Goal: Task Accomplishment & Management: Manage account settings

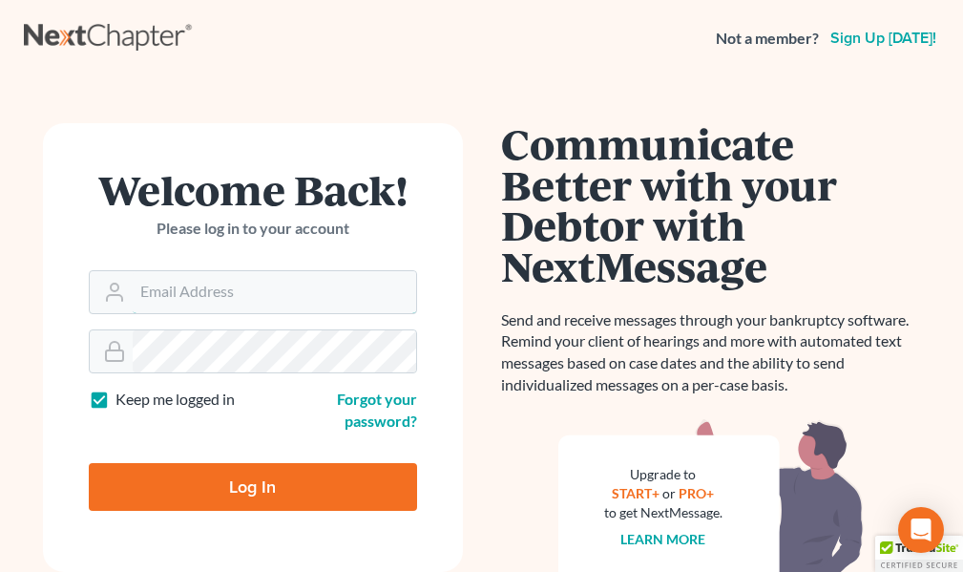
type input "[EMAIL_ADDRESS][DOMAIN_NAME]"
click at [115, 398] on label "Keep me logged in" at bounding box center [174, 399] width 119 height 22
click at [123, 398] on input "Keep me logged in" at bounding box center [129, 394] width 12 height 12
checkbox input "false"
click at [251, 484] on input "Log In" at bounding box center [253, 487] width 328 height 48
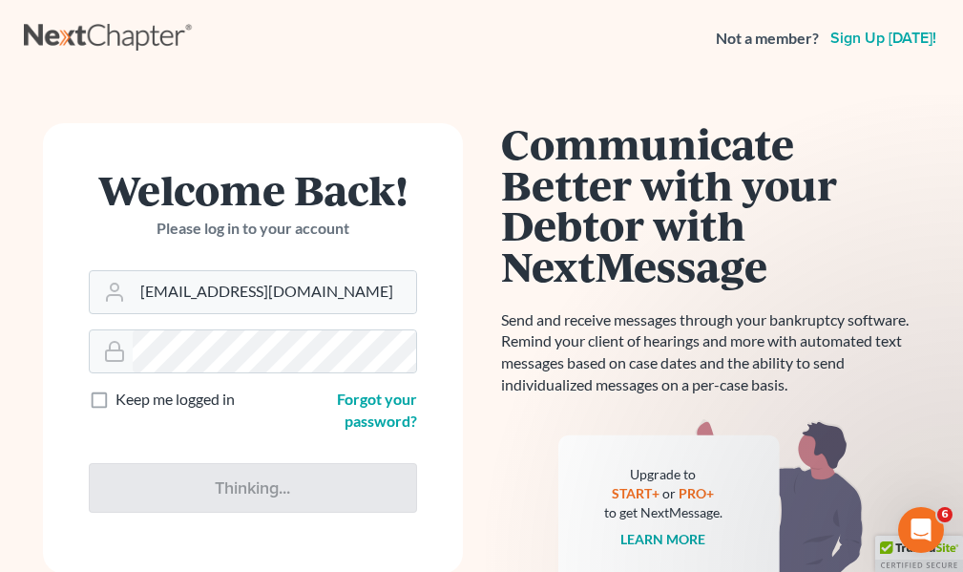
type input "Thinking..."
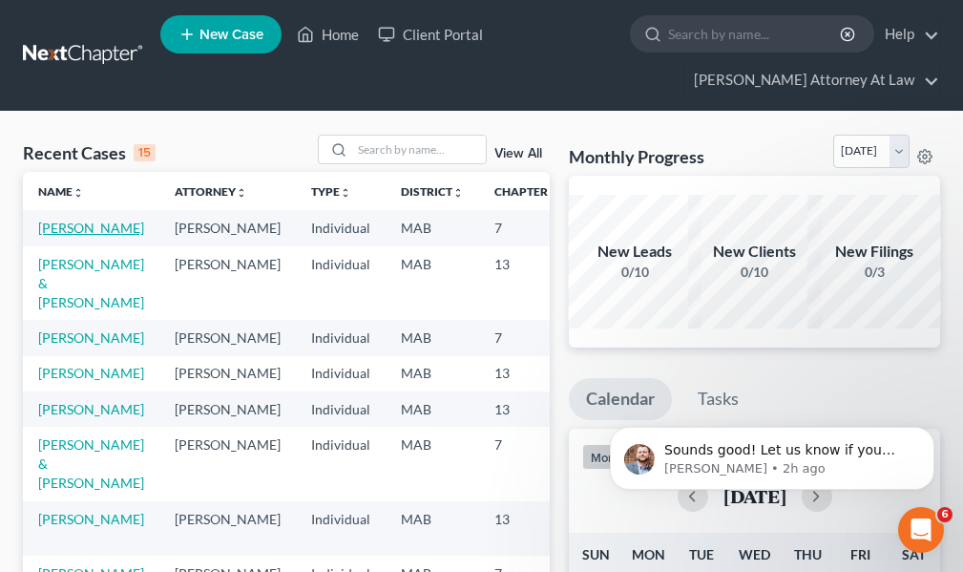
click at [74, 227] on link "Paolillo, Joe" at bounding box center [91, 227] width 106 height 16
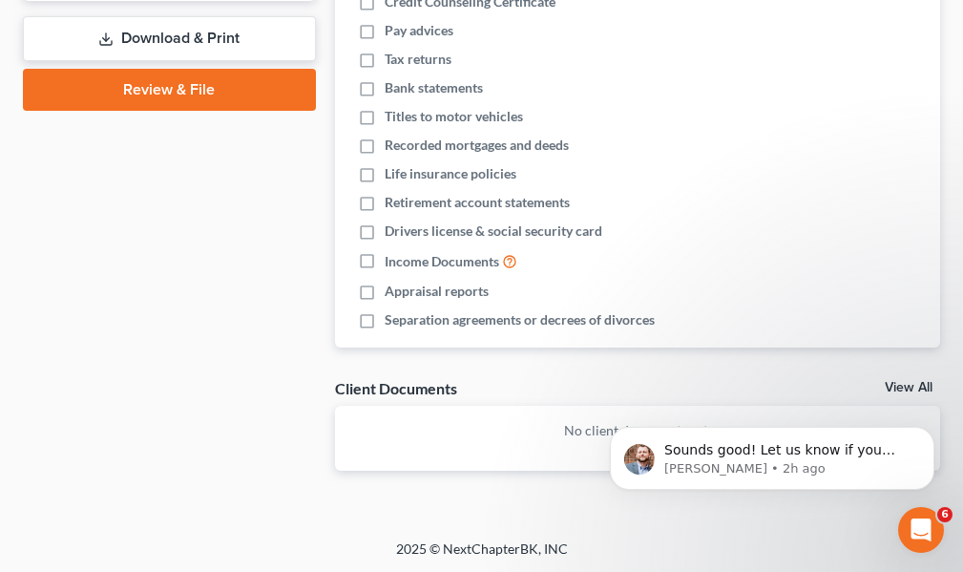
scroll to position [867, 0]
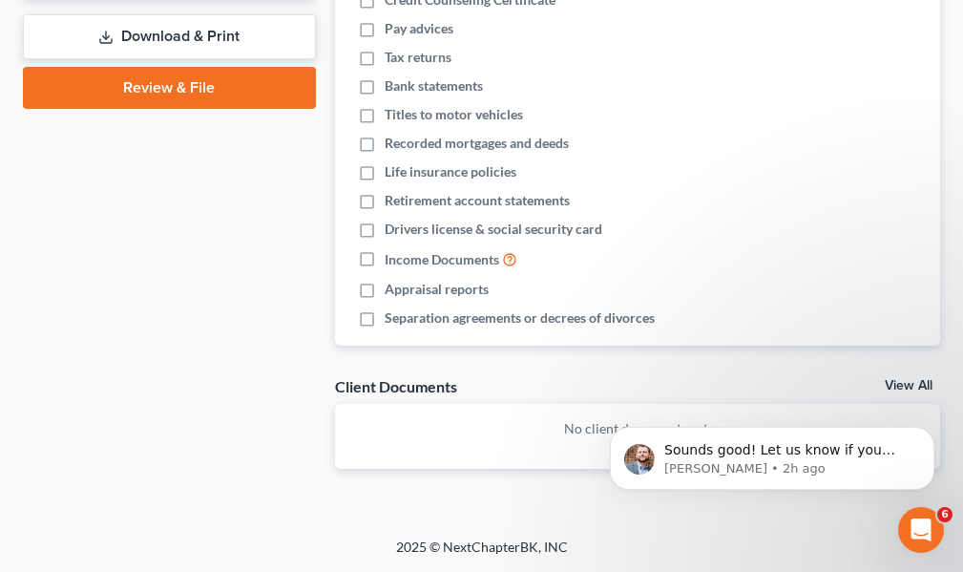
drag, startPoint x: 184, startPoint y: 31, endPoint x: 239, endPoint y: 78, distance: 71.7
click at [183, 31] on link "Download & Print" at bounding box center [169, 36] width 293 height 45
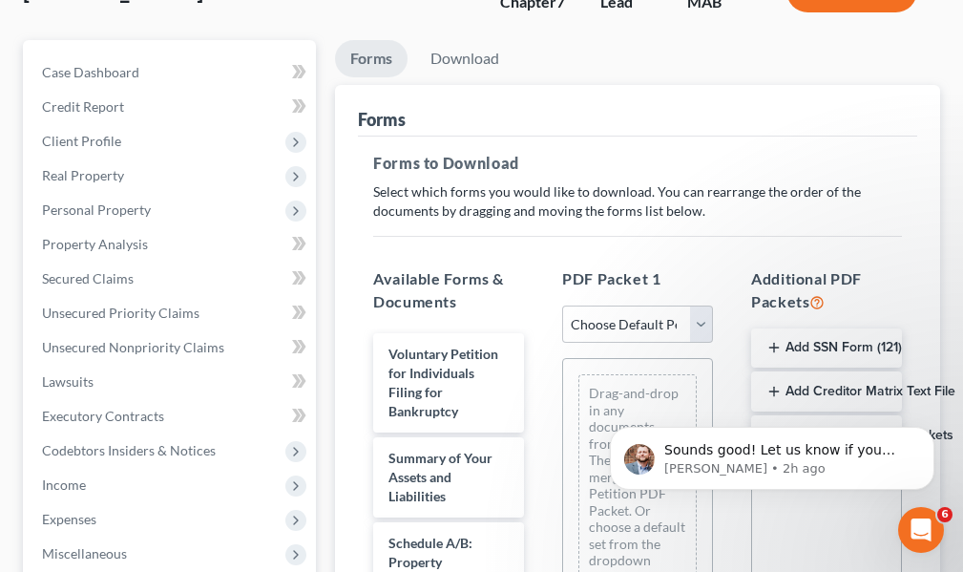
scroll to position [191, 0]
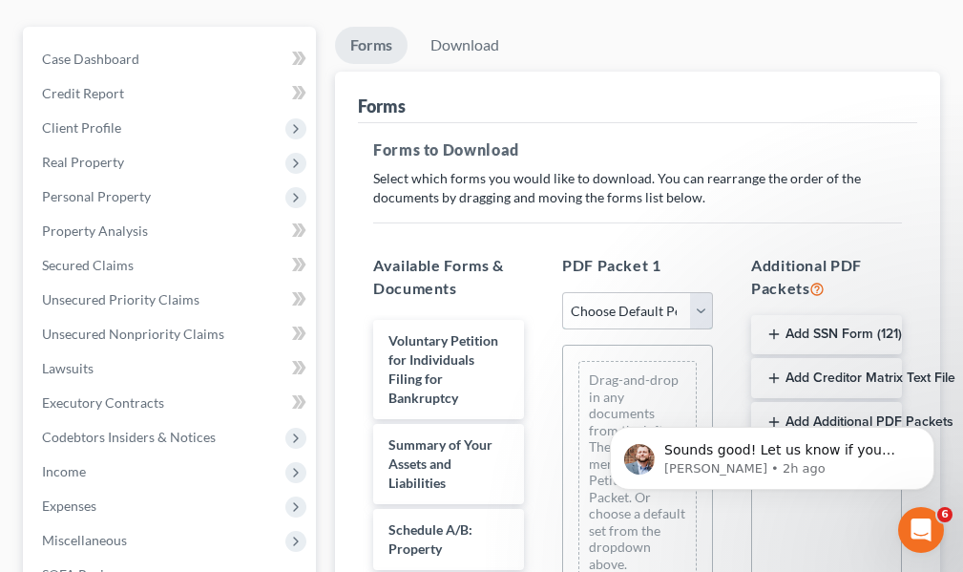
click at [699, 310] on select "Choose Default Petition PDF Packet Complete Bankruptcy Petition (all forms and …" at bounding box center [637, 311] width 151 height 38
select select "0"
click at [562, 292] on select "Choose Default Petition PDF Packet Complete Bankruptcy Petition (all forms and …" at bounding box center [637, 311] width 151 height 38
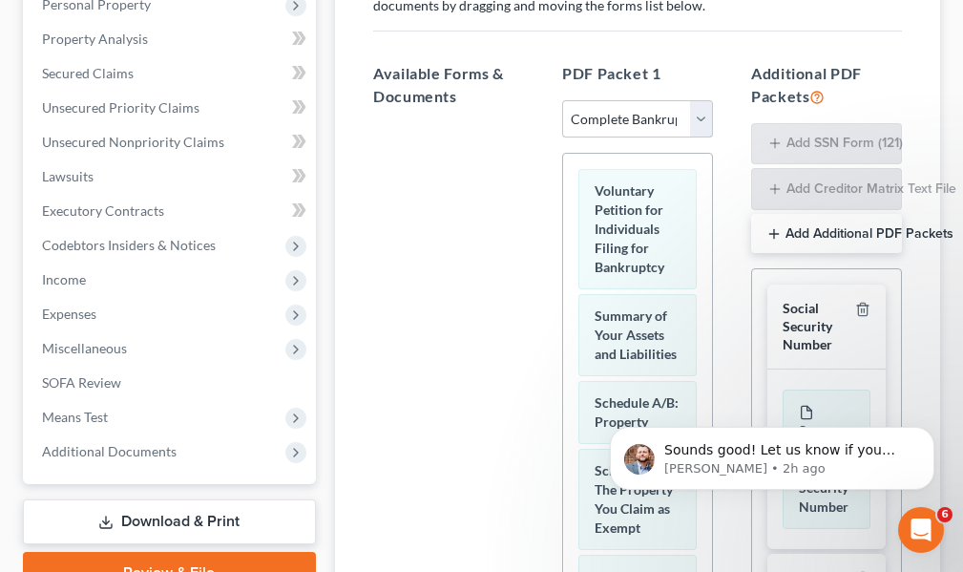
scroll to position [382, 0]
click at [798, 320] on div "Sounds good! Let us know if you need any additional assistance! James • 2h ago" at bounding box center [771, 370] width 351 height 239
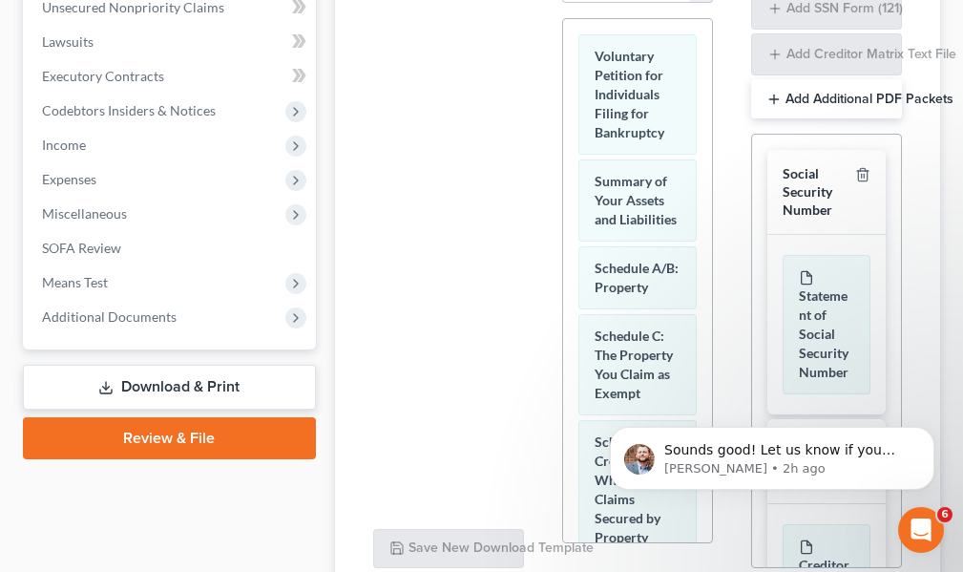
scroll to position [572, 0]
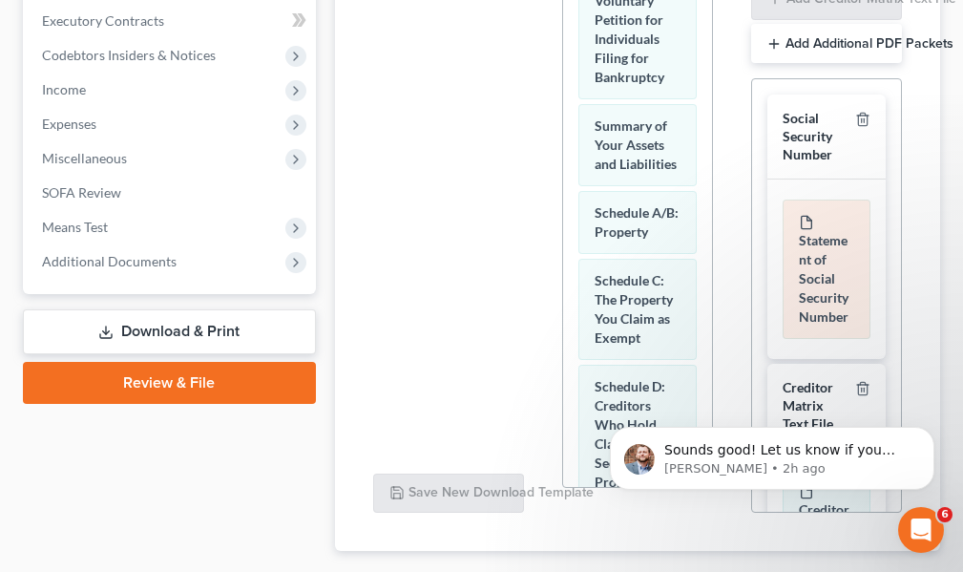
click at [815, 270] on div "Statement of Social Security Number" at bounding box center [826, 268] width 88 height 139
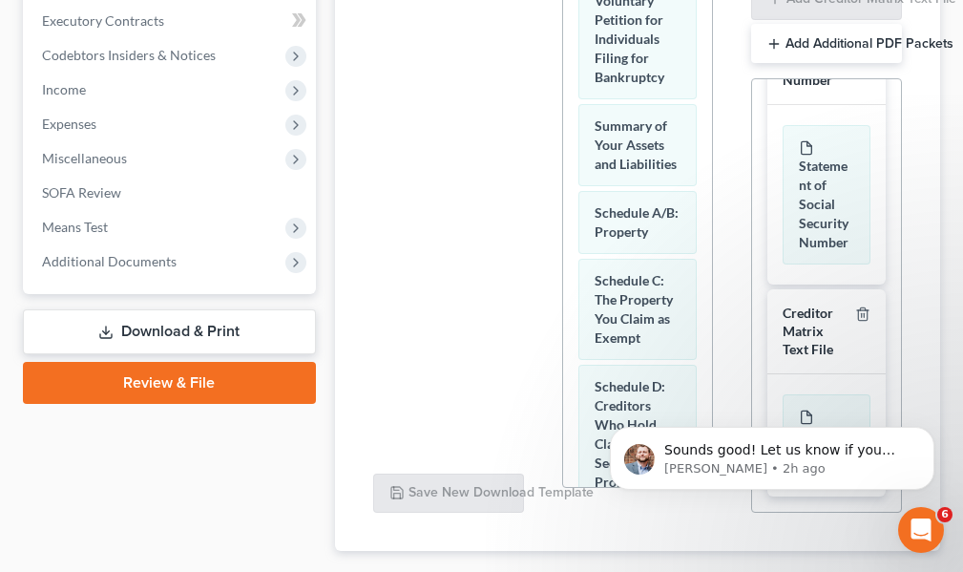
scroll to position [132, 0]
drag, startPoint x: 895, startPoint y: 265, endPoint x: 318, endPoint y: 6, distance: 632.9
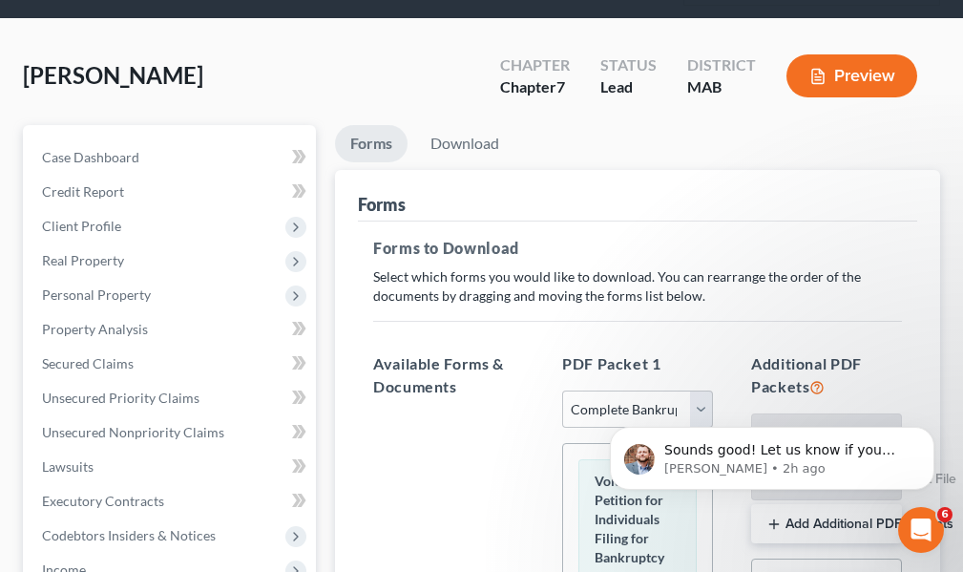
scroll to position [0, 0]
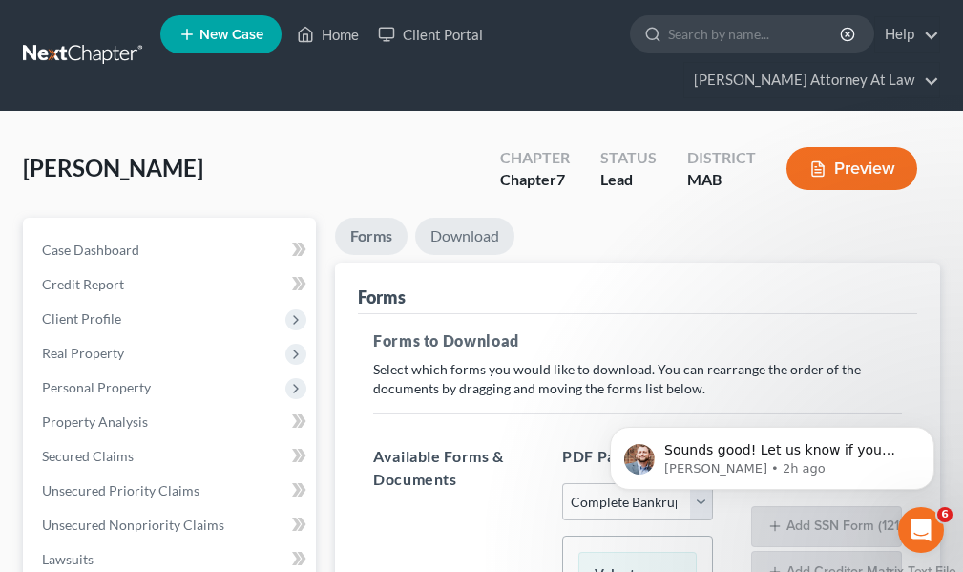
drag, startPoint x: 460, startPoint y: 235, endPoint x: 485, endPoint y: 249, distance: 28.6
click at [460, 235] on link "Download" at bounding box center [464, 236] width 99 height 37
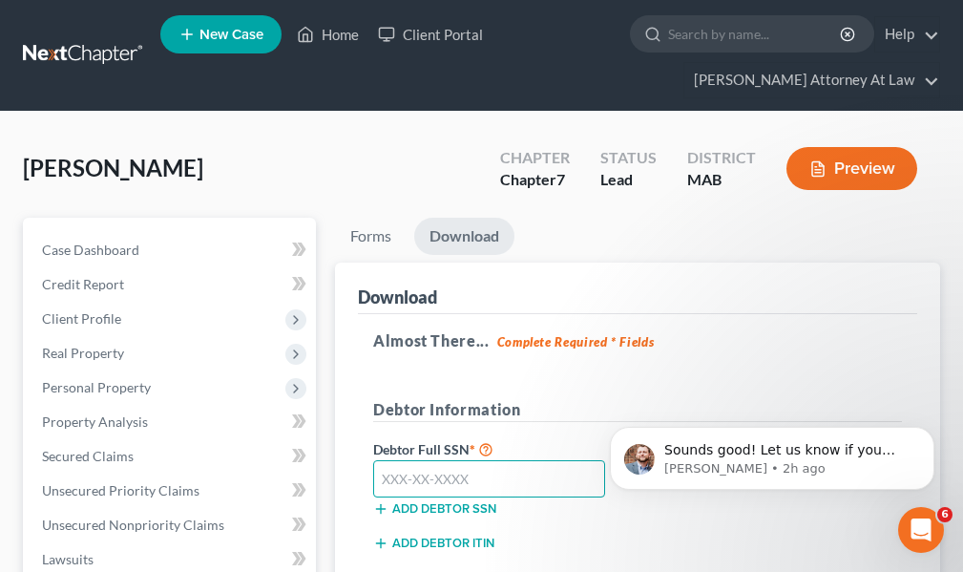
click at [499, 484] on input "text" at bounding box center [489, 479] width 232 height 38
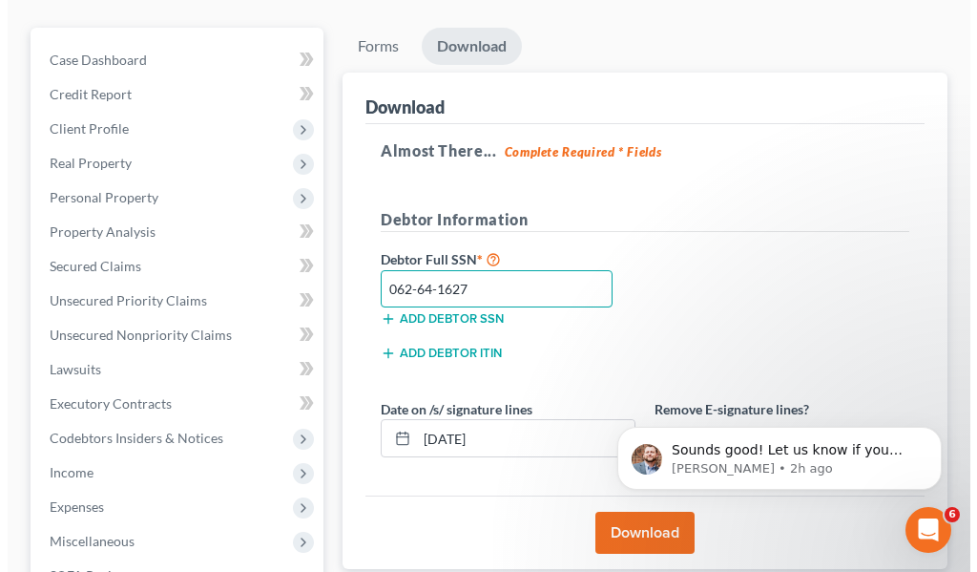
scroll to position [191, 0]
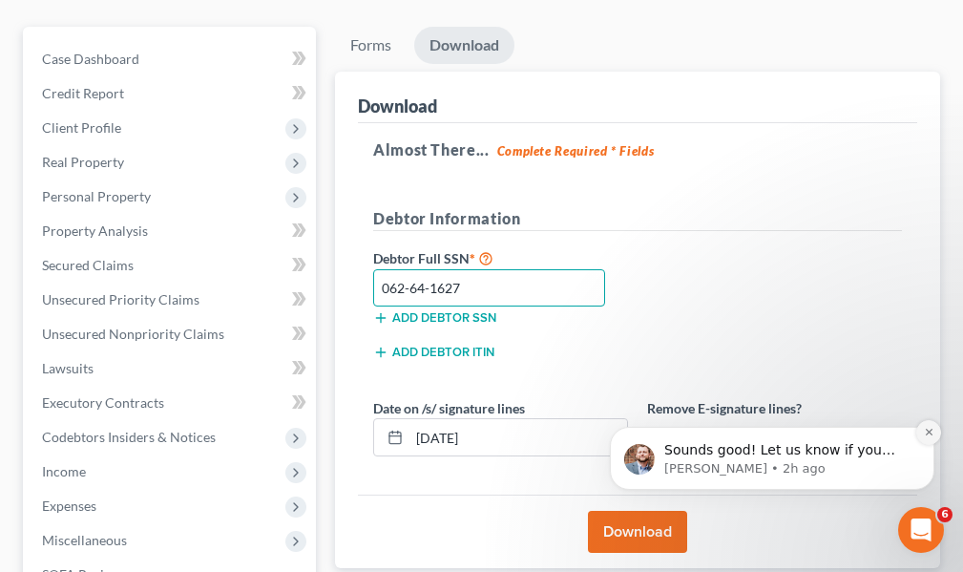
type input "062-64-1627"
click at [927, 432] on icon "Dismiss notification" at bounding box center [929, 431] width 10 height 10
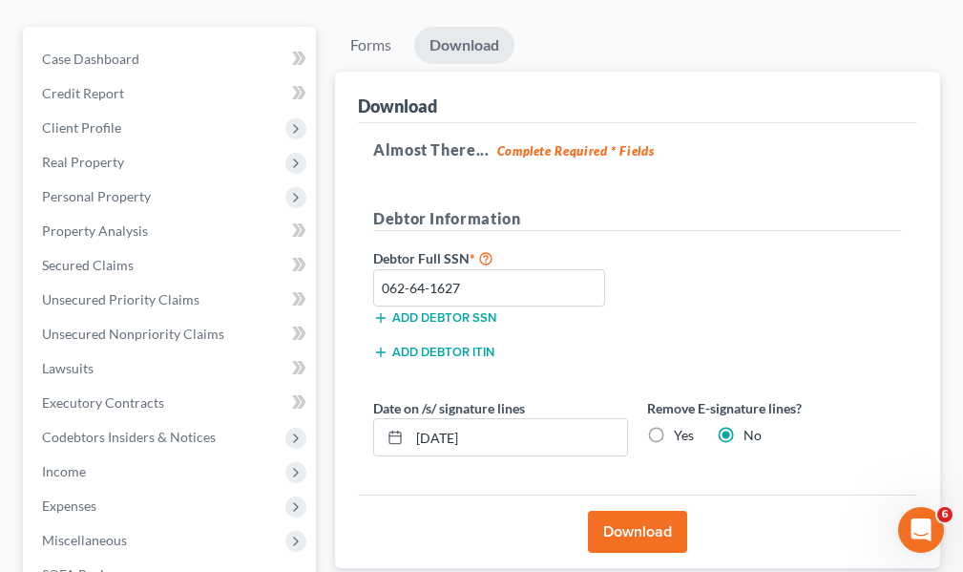
click at [674, 433] on label "Yes" at bounding box center [684, 435] width 20 height 19
click at [681, 433] on input "Yes" at bounding box center [687, 432] width 12 height 12
radio input "true"
radio input "false"
click at [634, 530] on button "Download" at bounding box center [637, 531] width 99 height 42
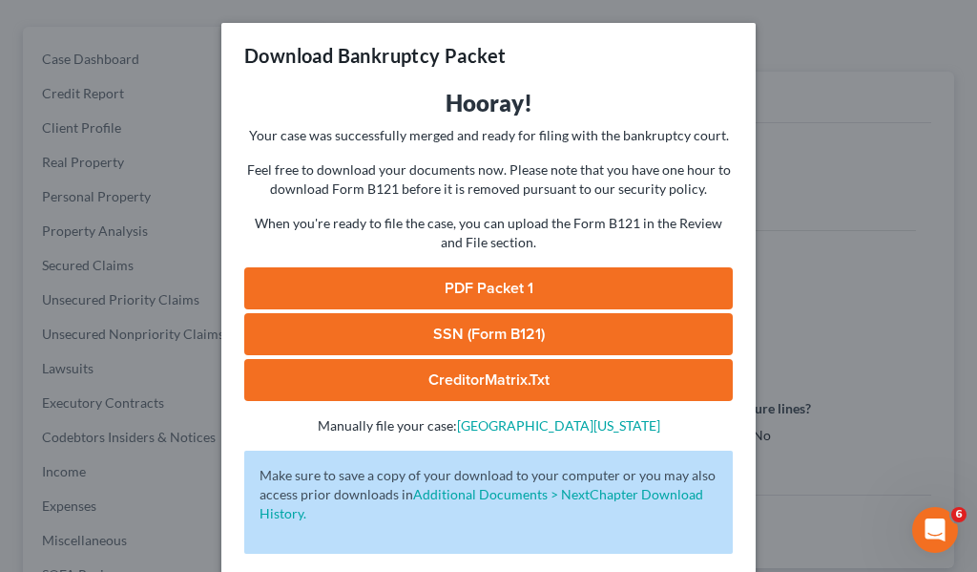
drag, startPoint x: 496, startPoint y: 283, endPoint x: 456, endPoint y: 286, distance: 40.2
click at [456, 286] on link "PDF Packet 1" at bounding box center [488, 288] width 489 height 42
click at [497, 332] on link "SSN (Form B121)" at bounding box center [488, 334] width 489 height 42
drag, startPoint x: 488, startPoint y: 379, endPoint x: 449, endPoint y: 379, distance: 38.2
click at [449, 379] on link "CreditorMatrix.txt" at bounding box center [488, 380] width 489 height 42
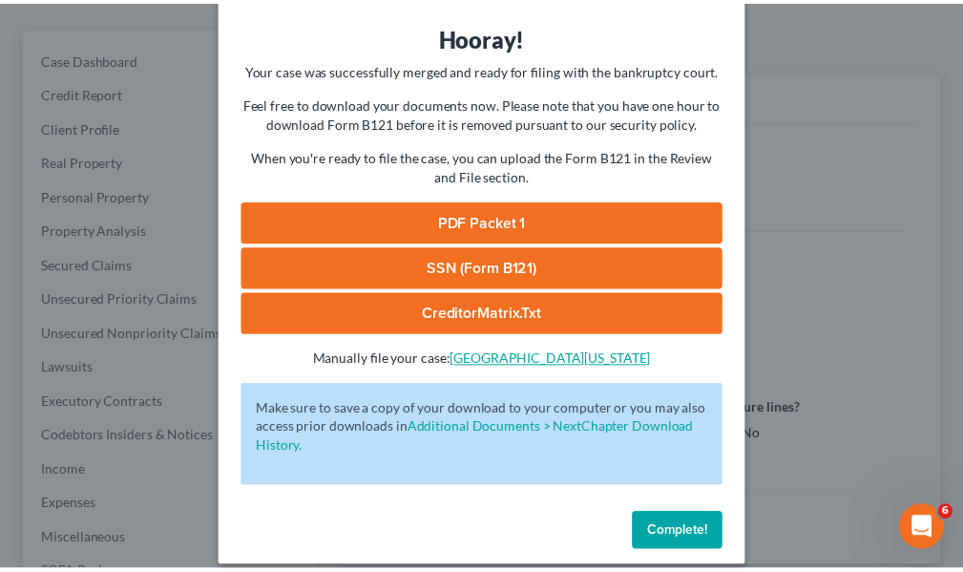
scroll to position [85, 0]
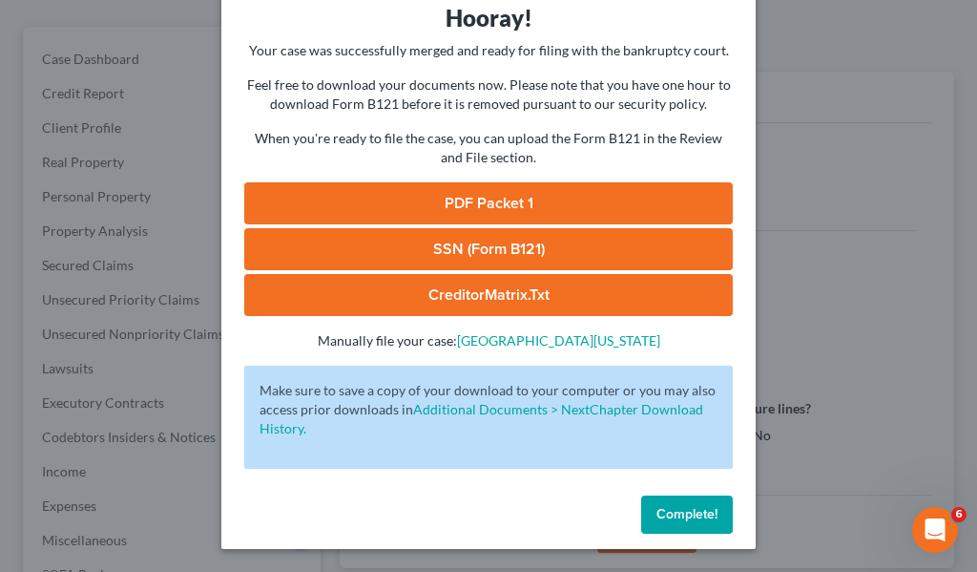
click at [672, 510] on span "Complete!" at bounding box center [686, 514] width 61 height 16
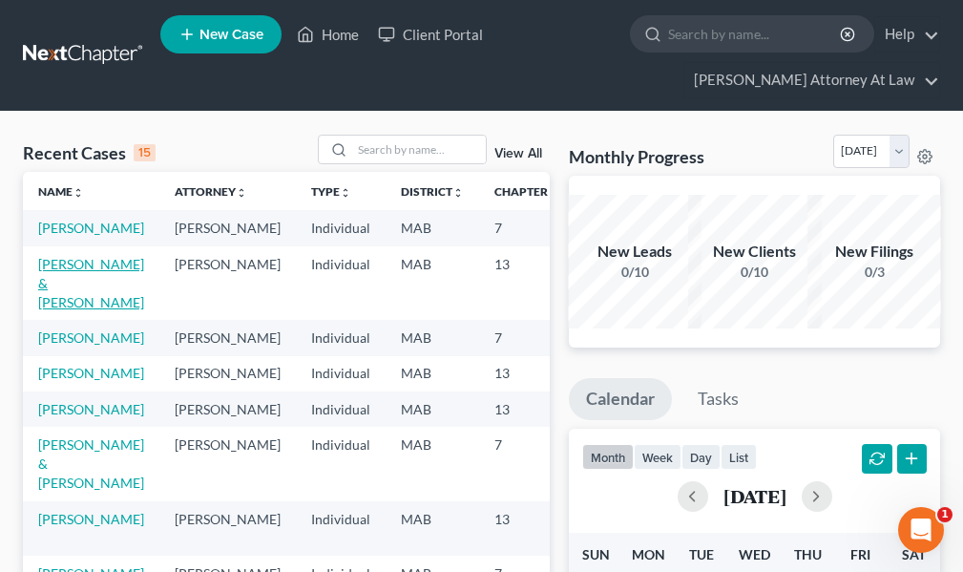
click at [79, 289] on link "McAuliffe, Glen & Theresa" at bounding box center [91, 283] width 106 height 54
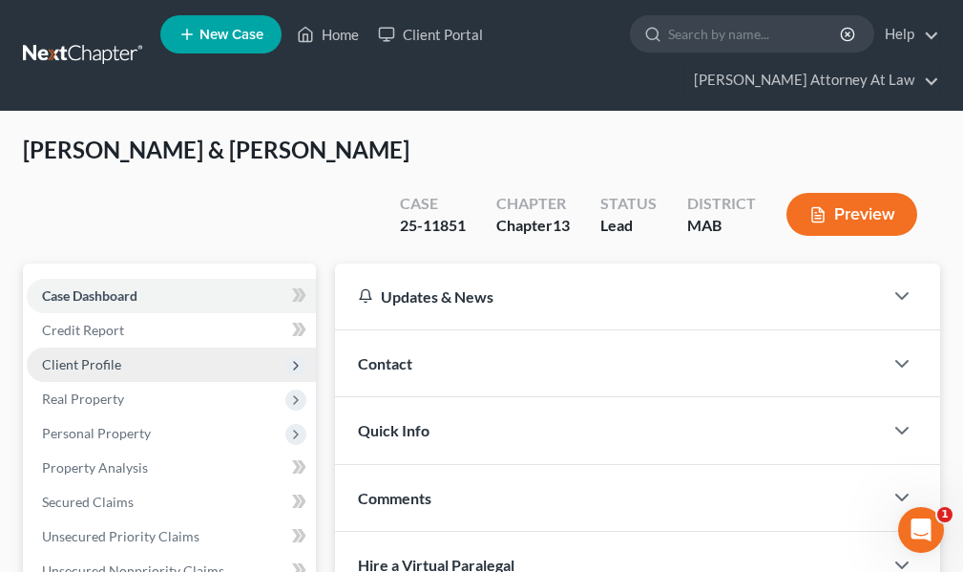
click at [113, 356] on span "Client Profile" at bounding box center [81, 364] width 79 height 16
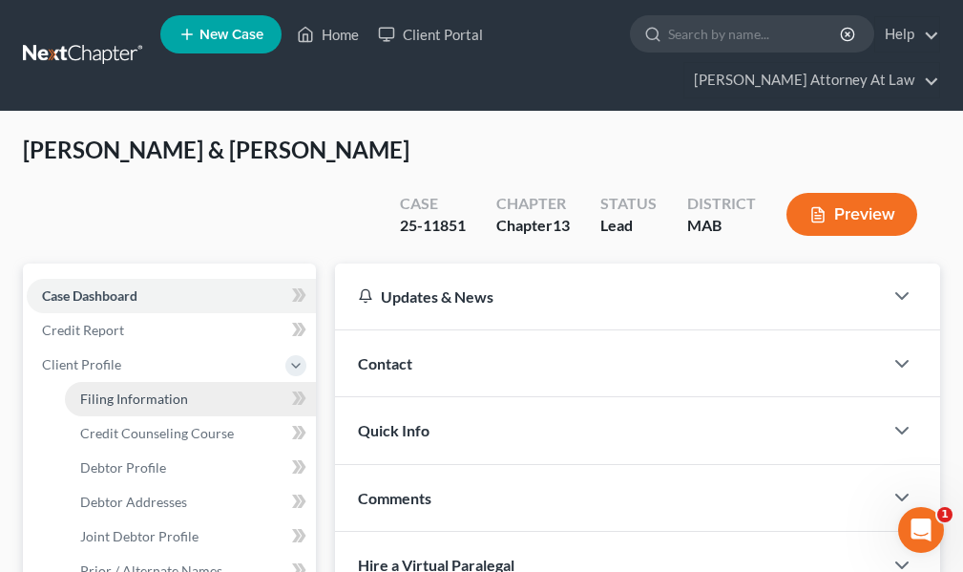
click at [112, 390] on span "Filing Information" at bounding box center [134, 398] width 108 height 16
select select "1"
select select "3"
select select "22"
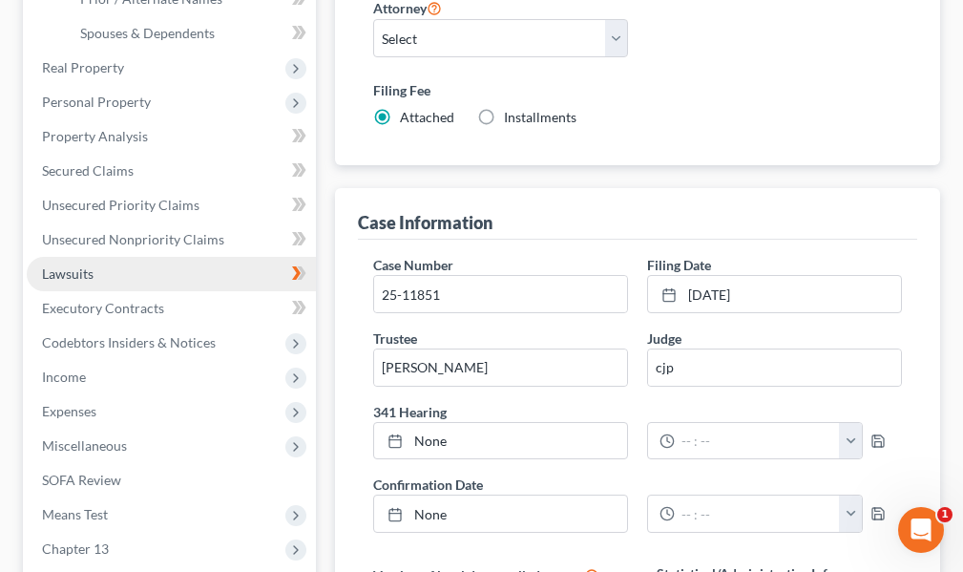
scroll to position [572, 0]
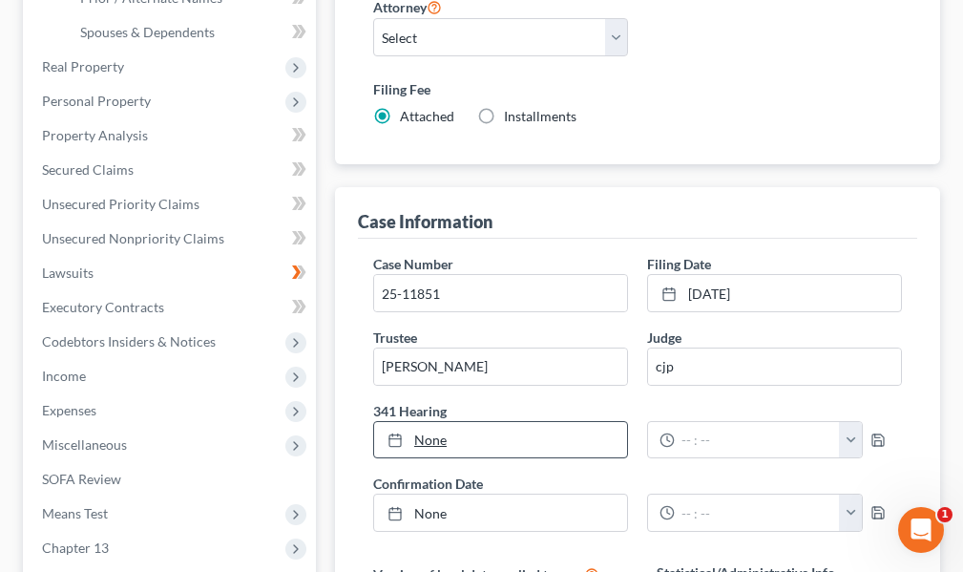
type input "10/14/2025"
click at [432, 422] on link "10/14/2025" at bounding box center [500, 440] width 253 height 36
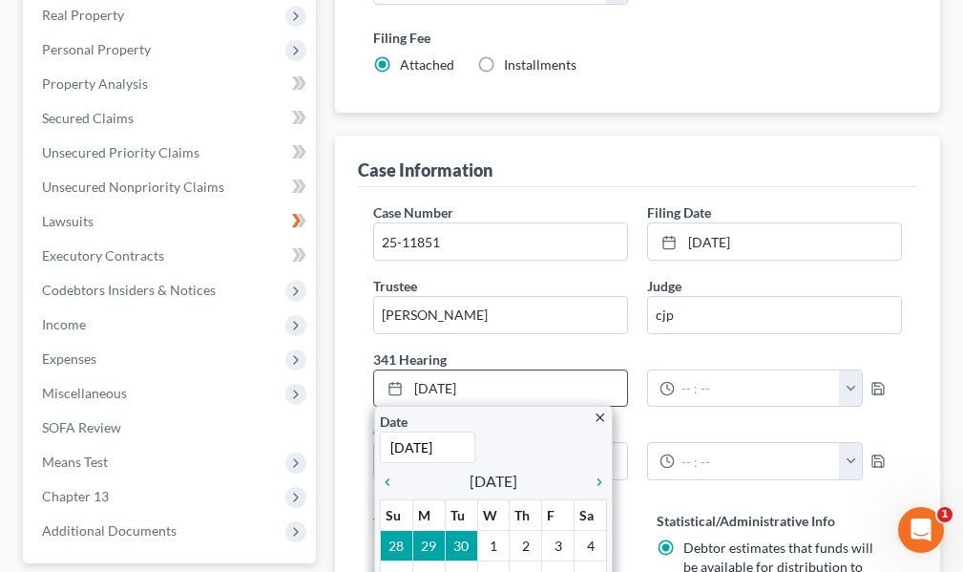
scroll to position [668, 0]
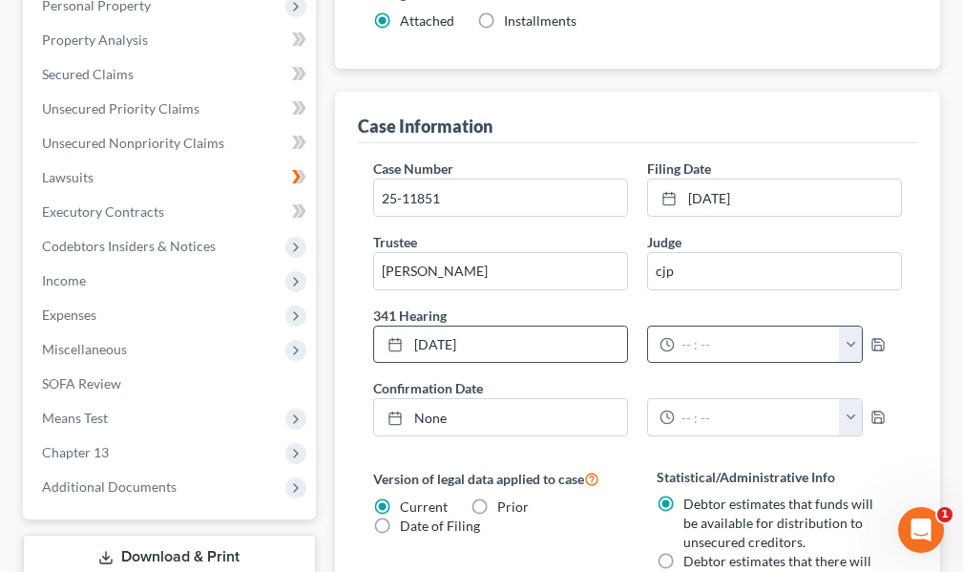
click at [849, 326] on button "button" at bounding box center [850, 344] width 23 height 36
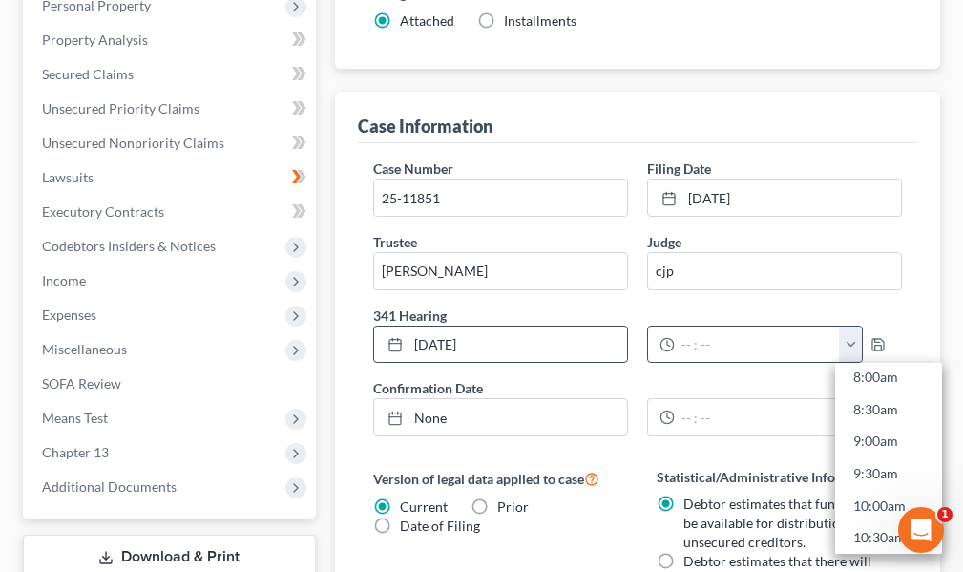
scroll to position [689, 0]
click at [885, 386] on link "11:00am" at bounding box center [888, 402] width 107 height 32
type input "11:00am"
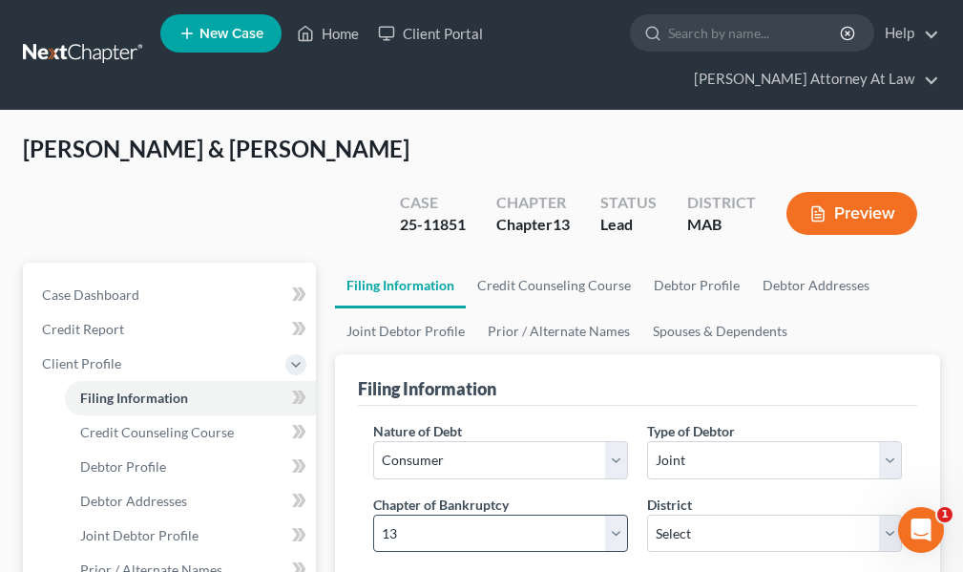
scroll to position [0, 0]
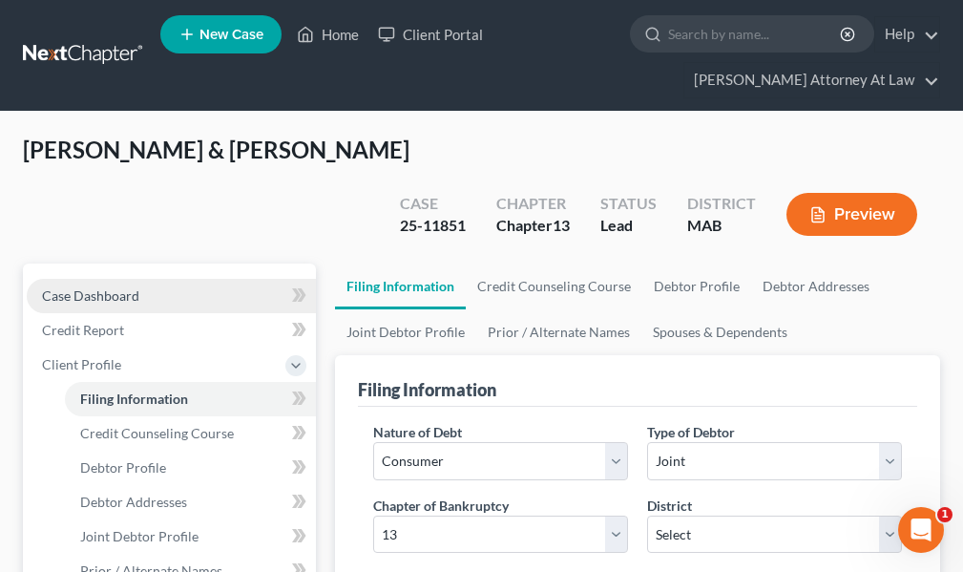
click at [107, 287] on span "Case Dashboard" at bounding box center [90, 295] width 97 height 16
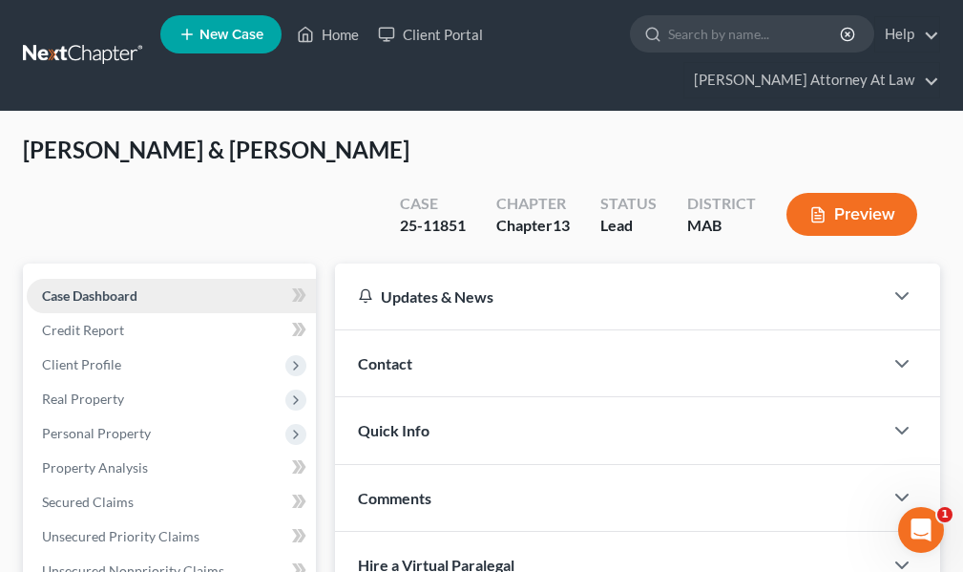
click at [70, 287] on span "Case Dashboard" at bounding box center [89, 295] width 95 height 16
click at [339, 32] on link "Home" at bounding box center [327, 34] width 81 height 34
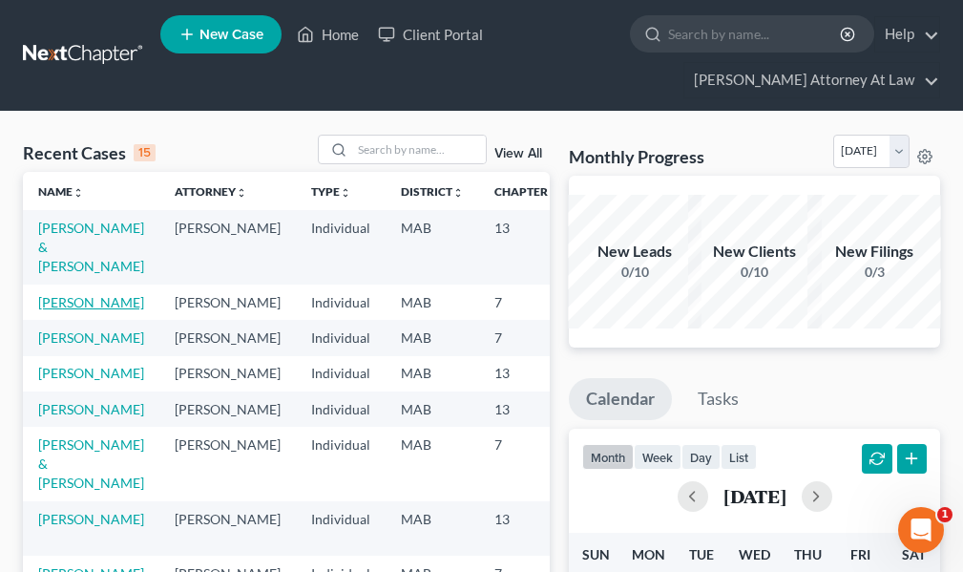
click at [80, 304] on link "Paolillo, Joe" at bounding box center [91, 302] width 106 height 16
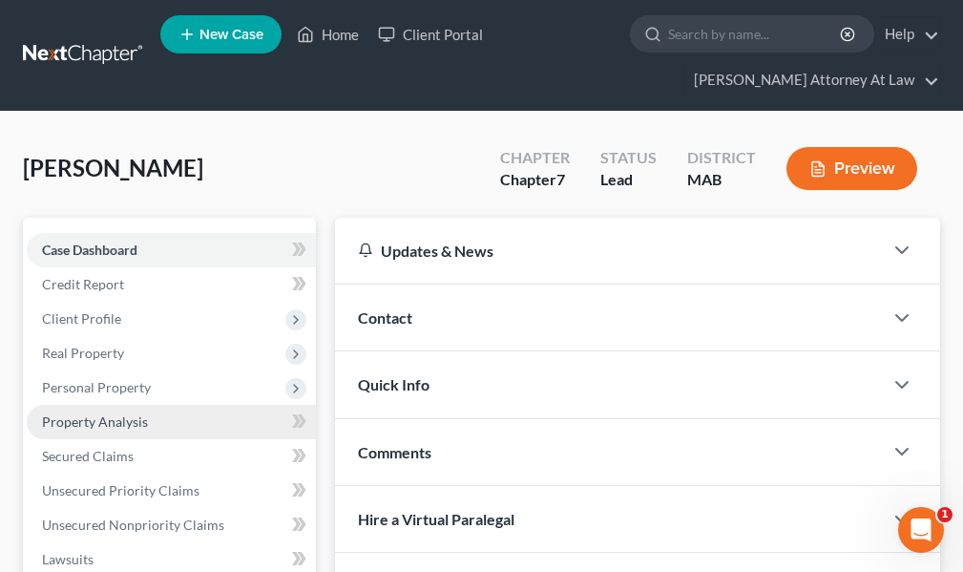
click at [109, 420] on span "Property Analysis" at bounding box center [95, 421] width 106 height 16
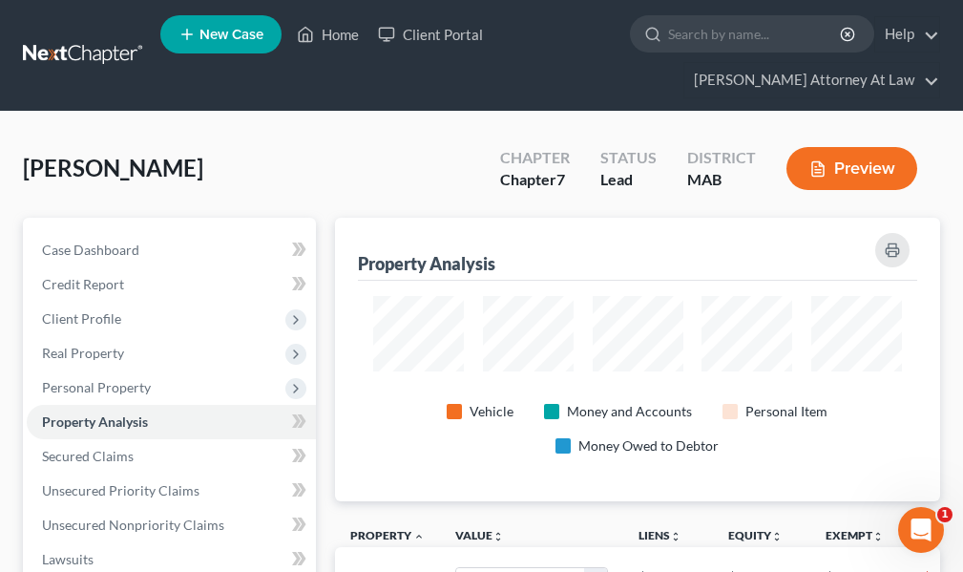
scroll to position [95, 0]
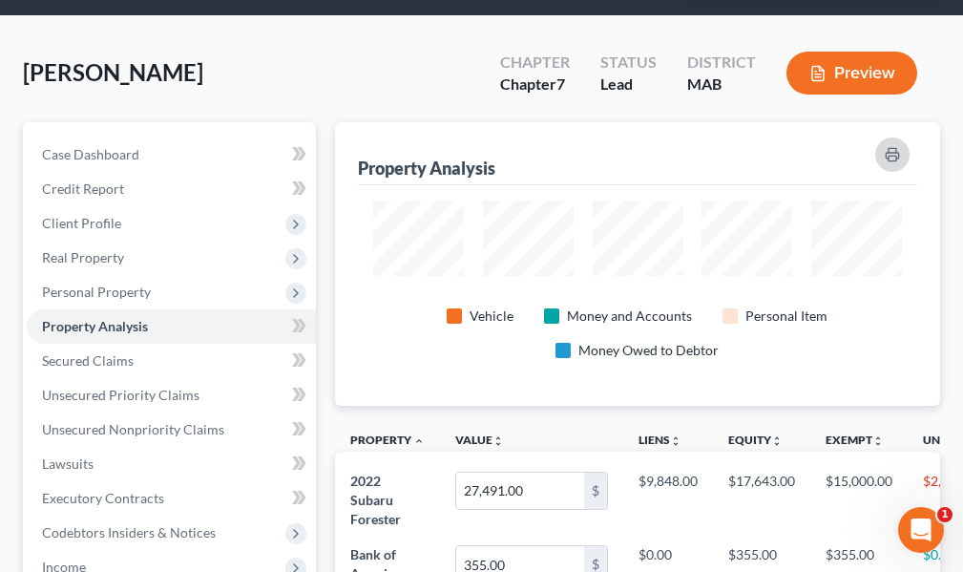
click at [890, 157] on icon "button" at bounding box center [891, 154] width 15 height 15
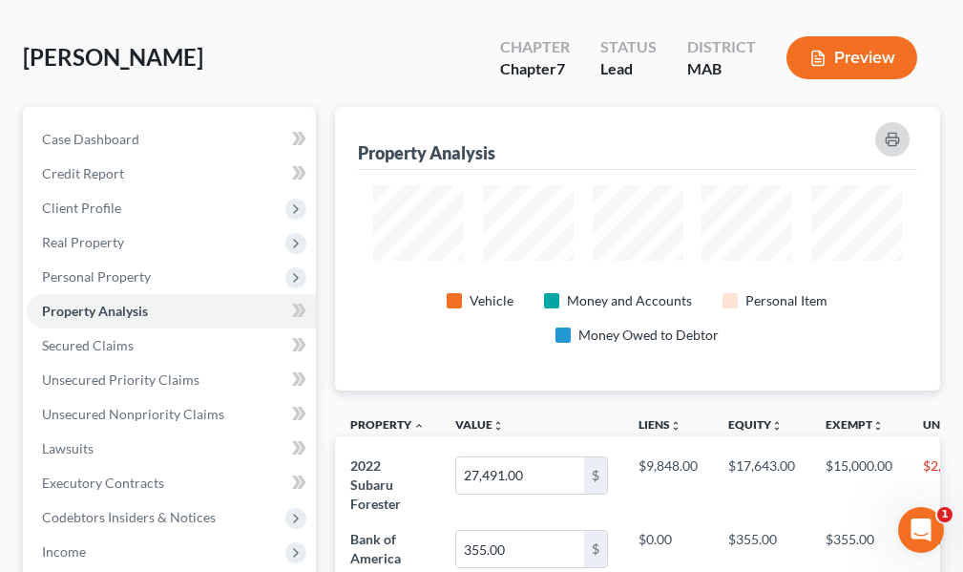
scroll to position [0, 0]
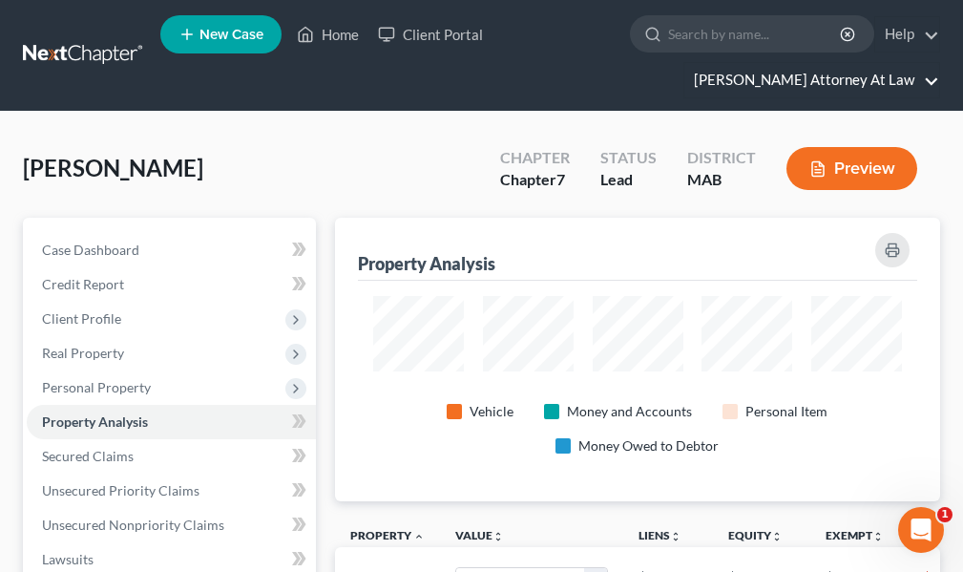
click at [933, 82] on link "Elaine M. Benkoski Attorney At Law" at bounding box center [811, 80] width 255 height 34
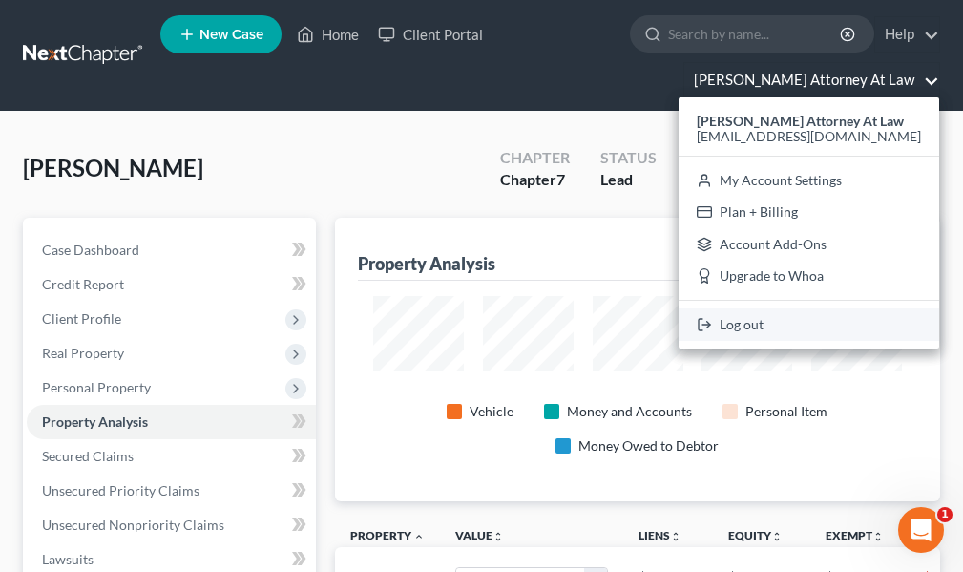
click at [754, 327] on link "Log out" at bounding box center [808, 324] width 260 height 32
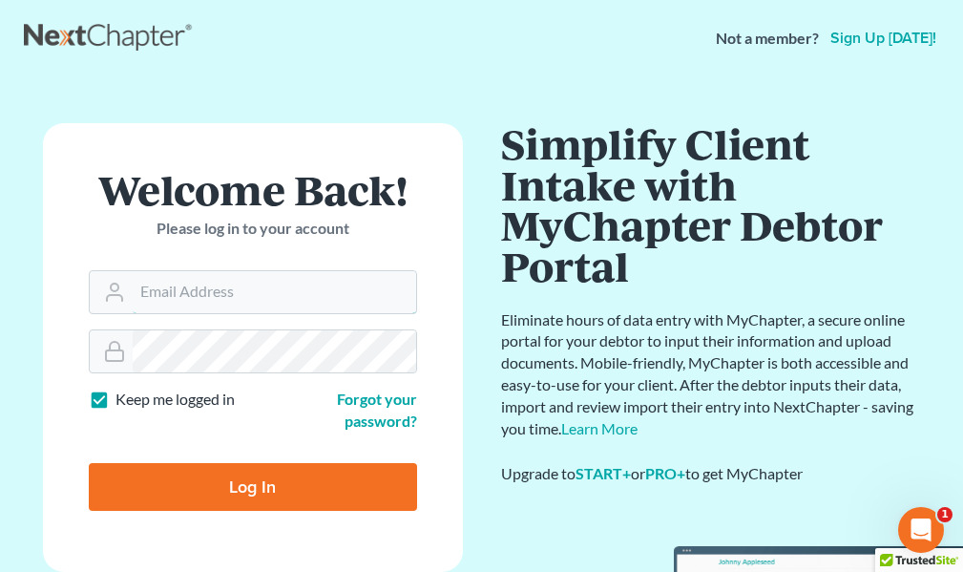
type input "[EMAIL_ADDRESS][DOMAIN_NAME]"
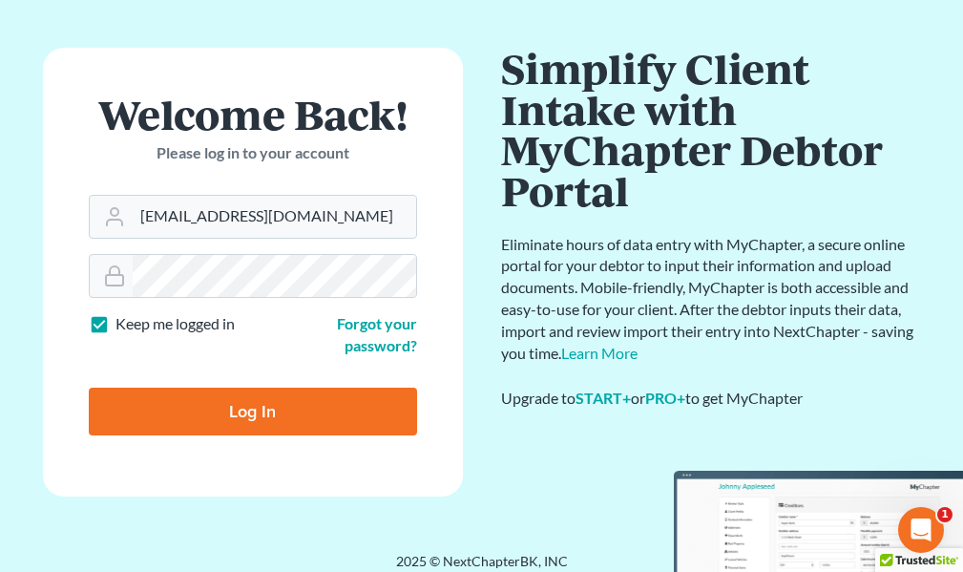
scroll to position [90, 0]
